Goal: Task Accomplishment & Management: Manage account settings

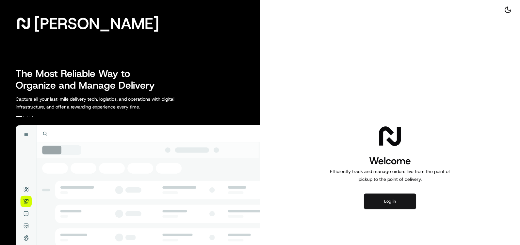
click at [395, 202] on button "Log in" at bounding box center [390, 202] width 52 height 16
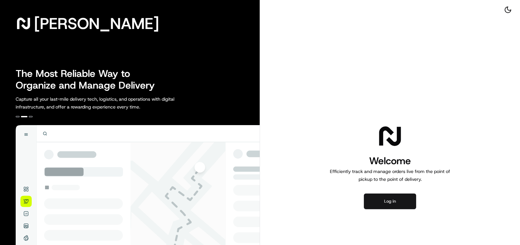
click at [388, 201] on button "Log in" at bounding box center [390, 202] width 52 height 16
